Goal: Find contact information: Obtain details needed to contact an individual or organization

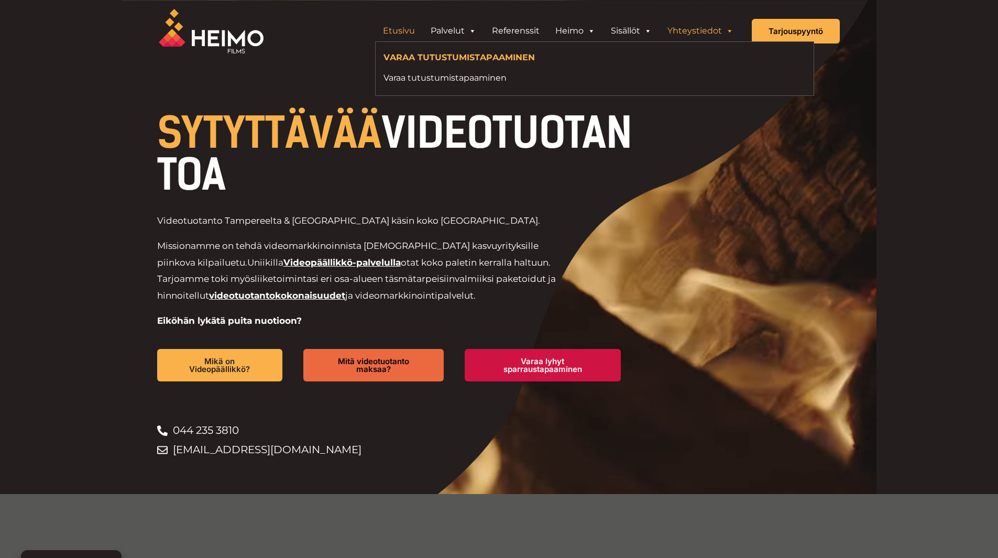
click at [685, 30] on link "Yhteystiedot" at bounding box center [701, 30] width 82 height 21
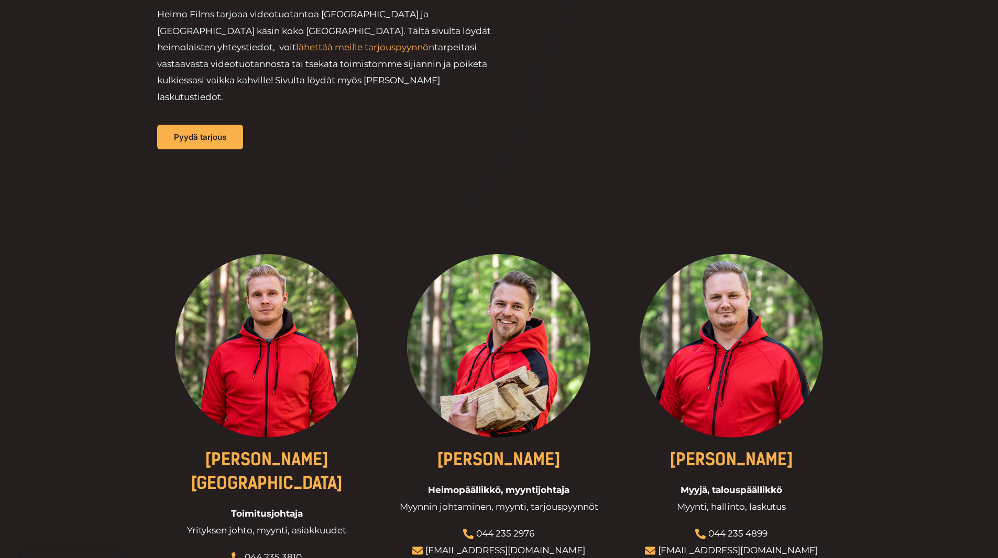
scroll to position [157, 0]
click at [279, 450] on link "[PERSON_NAME][GEOGRAPHIC_DATA]" at bounding box center [267, 472] width 152 height 44
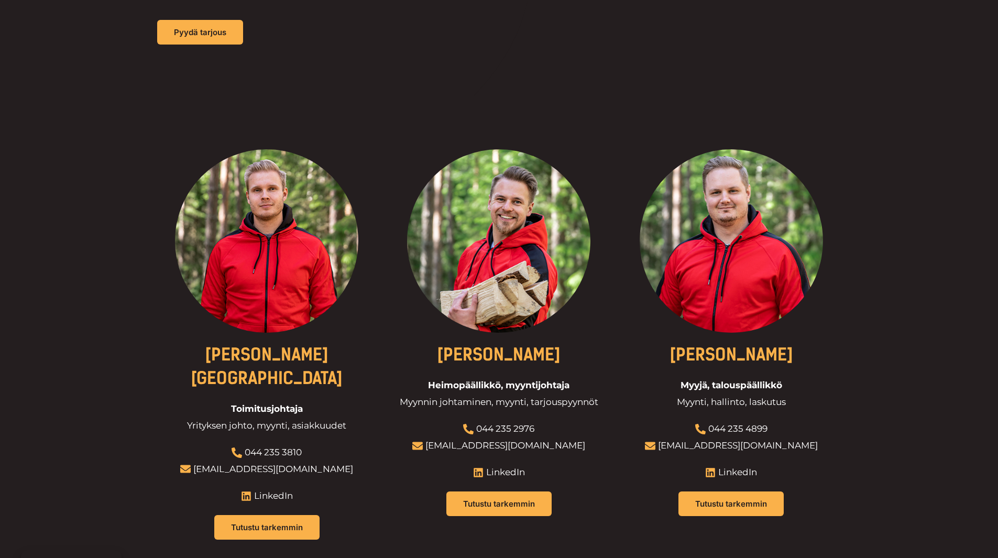
click at [299, 345] on link "[PERSON_NAME][GEOGRAPHIC_DATA]" at bounding box center [267, 367] width 152 height 44
click at [247, 514] on link "Tutustu tarkemmin" at bounding box center [267, 527] width 116 height 27
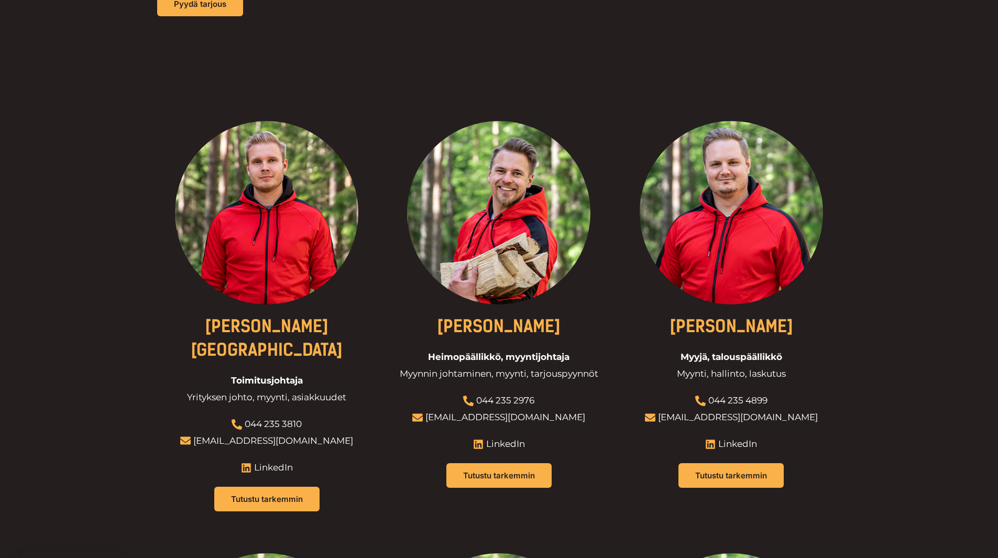
scroll to position [314, 0]
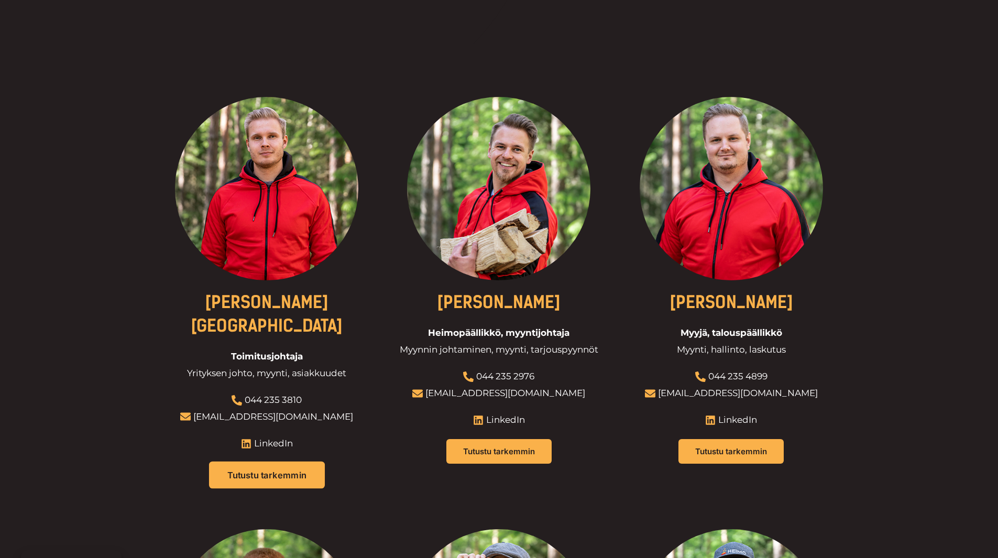
click at [297, 471] on span "Tutustu tarkemmin" at bounding box center [266, 475] width 79 height 9
